Goal: Task Accomplishment & Management: Use online tool/utility

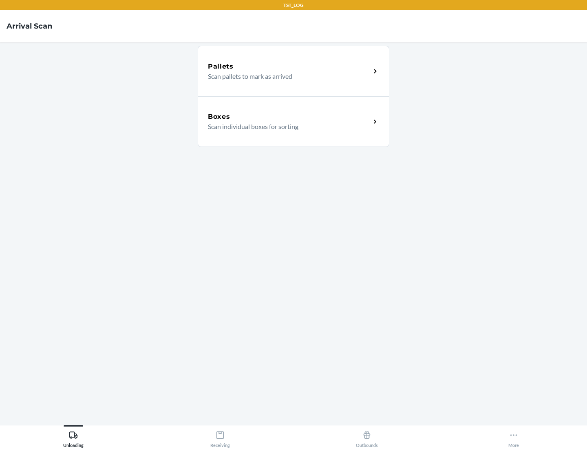
click at [289, 117] on div "Boxes" at bounding box center [289, 117] width 163 height 10
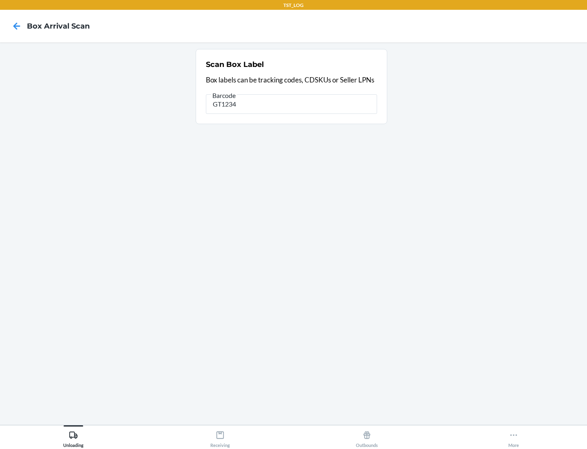
type input "GT1234"
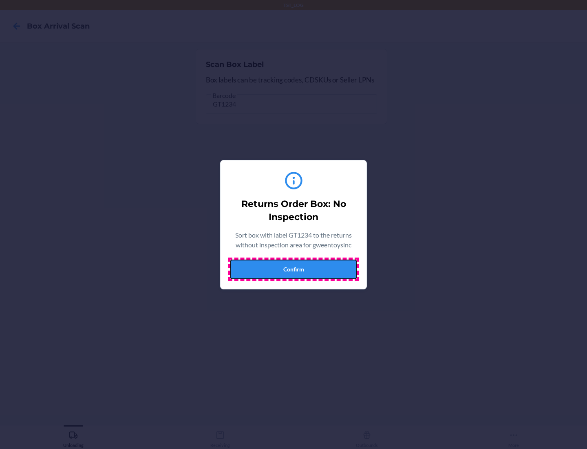
click at [294, 269] on button "Confirm" at bounding box center [293, 269] width 126 height 20
